Goal: Navigation & Orientation: Find specific page/section

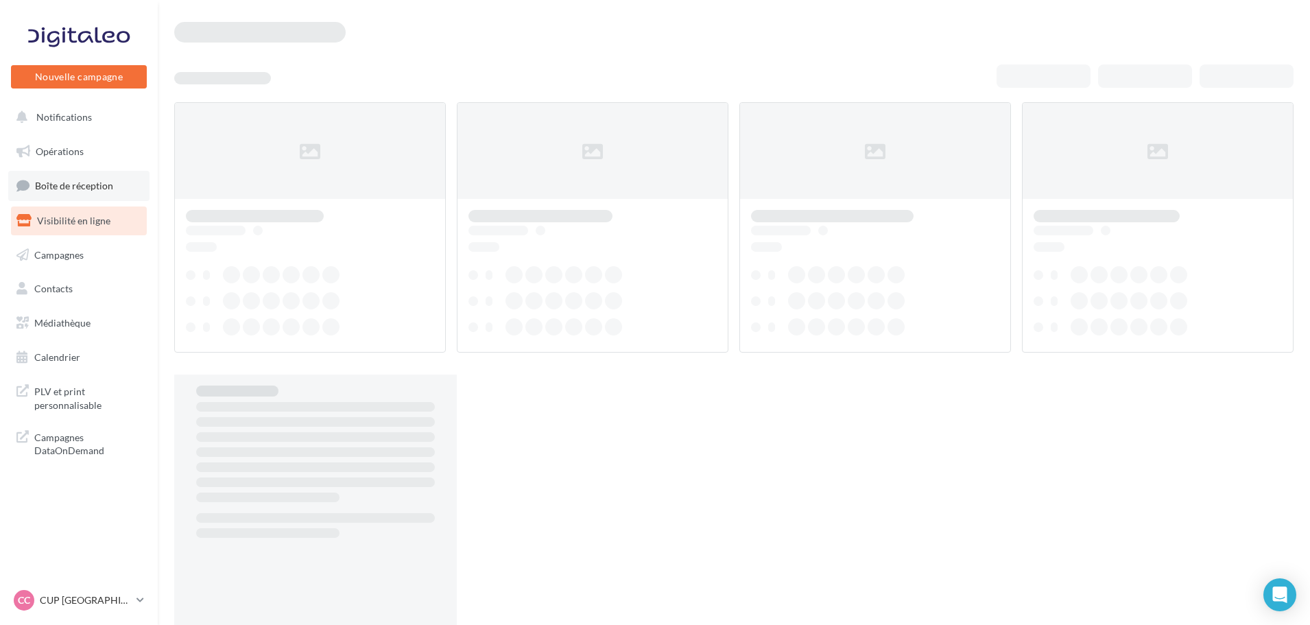
click at [79, 189] on span "Boîte de réception" at bounding box center [74, 186] width 78 height 12
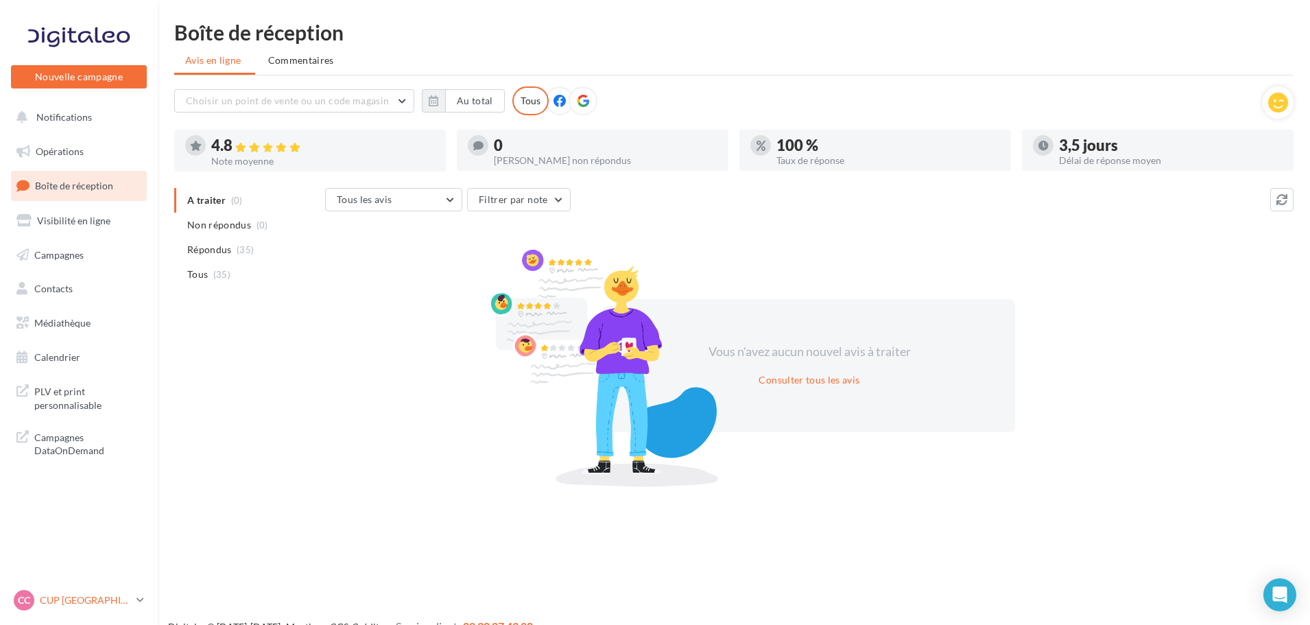
drag, startPoint x: 68, startPoint y: 608, endPoint x: 69, endPoint y: 595, distance: 13.7
click at [69, 608] on div "CC CUP CAEN cupra_caen" at bounding box center [72, 600] width 117 height 21
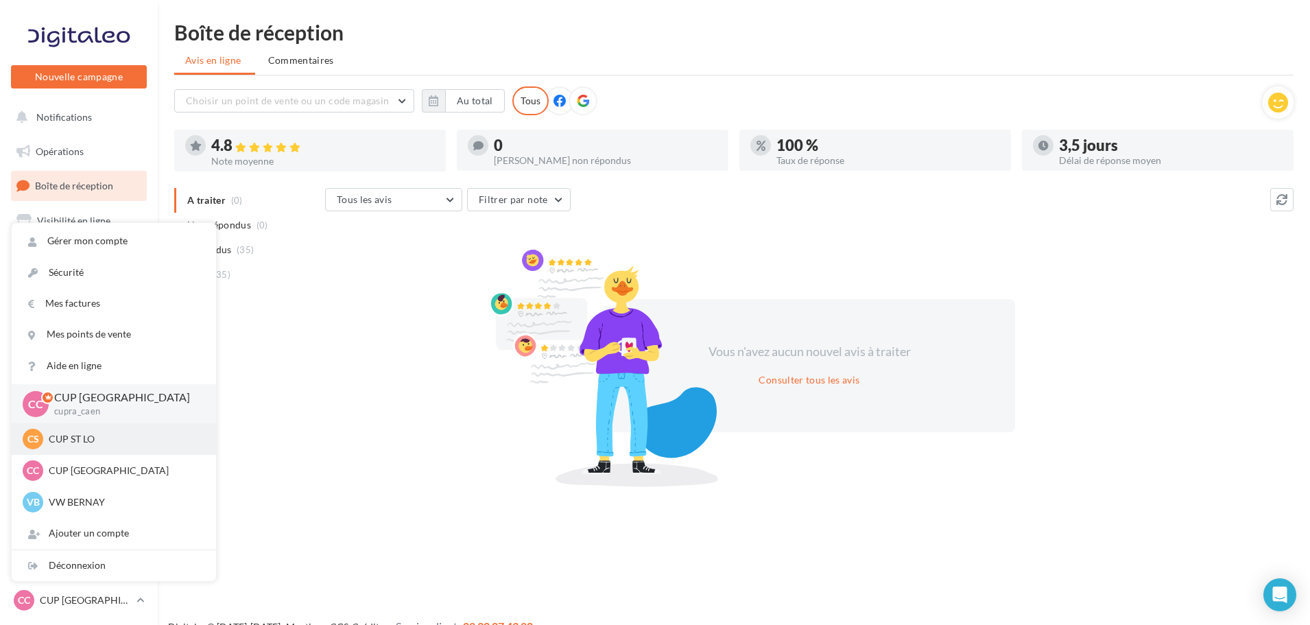
click at [66, 442] on p "CUP ST LO" at bounding box center [124, 439] width 151 height 14
